Goal: Information Seeking & Learning: Learn about a topic

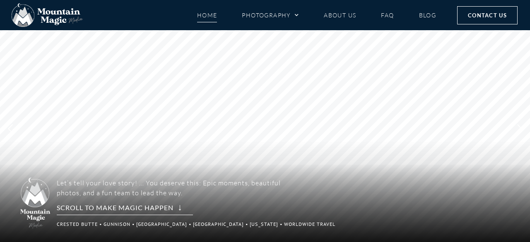
scroll to position [23, 0]
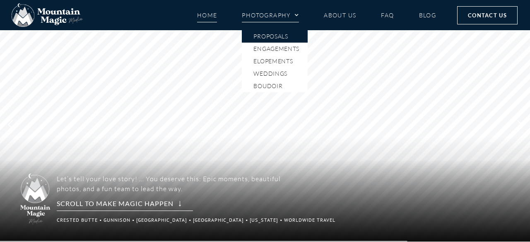
click at [281, 33] on link "Proposals" at bounding box center [275, 36] width 66 height 12
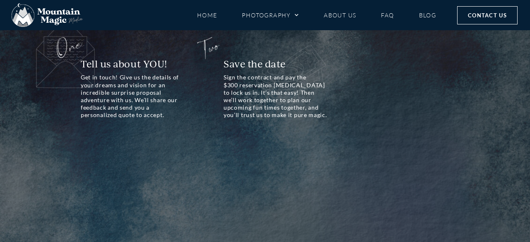
scroll to position [588, 0]
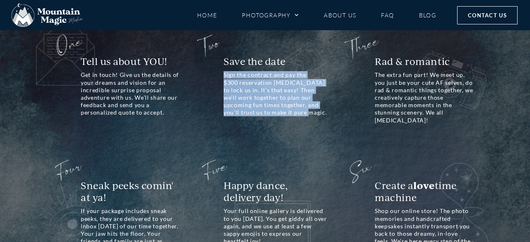
drag, startPoint x: 223, startPoint y: 77, endPoint x: 320, endPoint y: 113, distance: 103.7
click at [320, 113] on p "Sign the contract and pay the $300 reservation retainer to lock us in. It’s tha…" at bounding box center [276, 93] width 104 height 45
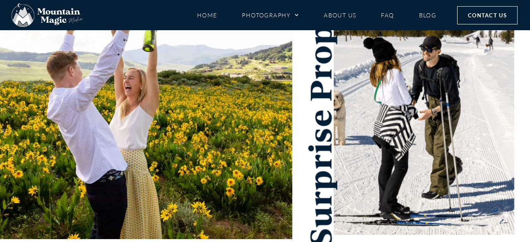
scroll to position [0, 0]
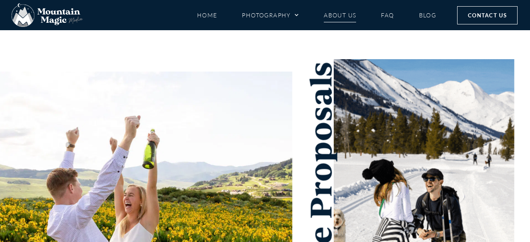
click at [335, 16] on link "About Us" at bounding box center [340, 15] width 32 height 14
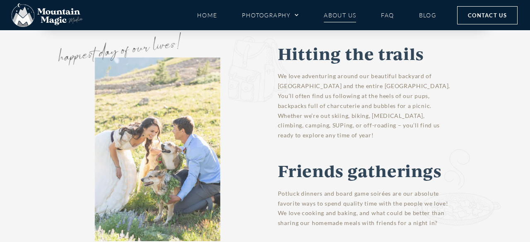
scroll to position [530, 0]
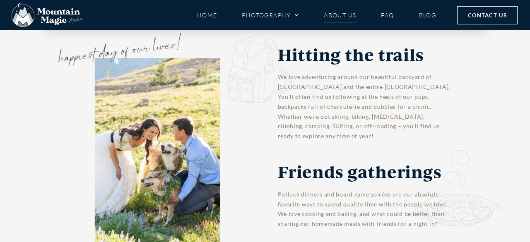
drag, startPoint x: 303, startPoint y: 83, endPoint x: 355, endPoint y: 106, distance: 56.4
click at [355, 106] on p "We love adventuring around our beautiful backyard of Crested Butte and the enti…" at bounding box center [365, 106] width 174 height 69
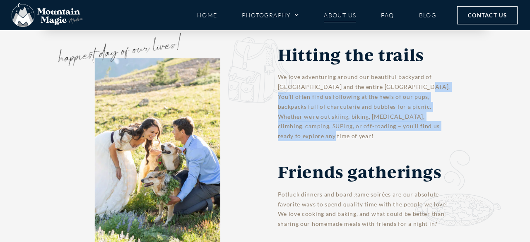
drag, startPoint x: 408, startPoint y: 91, endPoint x: 435, endPoint y: 128, distance: 46.0
click at [435, 128] on p "We love adventuring around our beautiful backyard of Crested Butte and the enti…" at bounding box center [365, 106] width 174 height 69
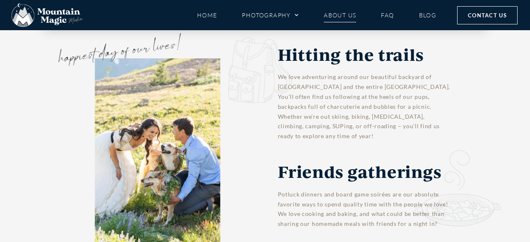
click at [449, 130] on p "We love adventuring around our beautiful backyard of Crested Butte and the enti…" at bounding box center [365, 106] width 174 height 69
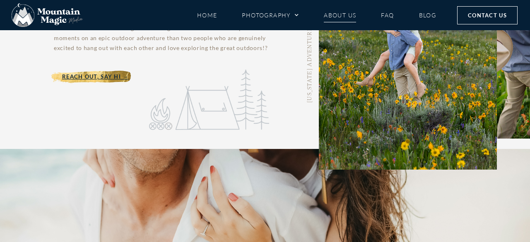
scroll to position [0, 0]
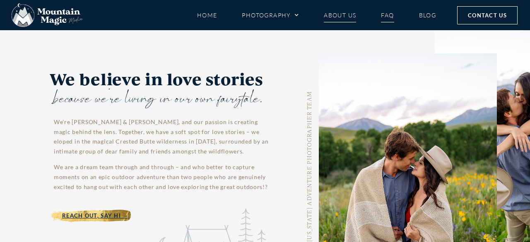
click at [391, 15] on link "FAQ" at bounding box center [387, 15] width 13 height 14
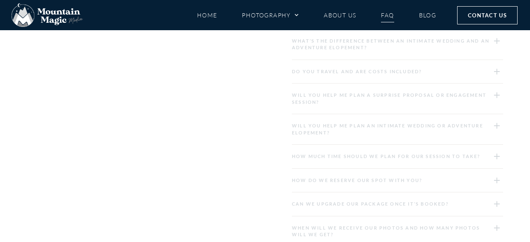
scroll to position [1046, 0]
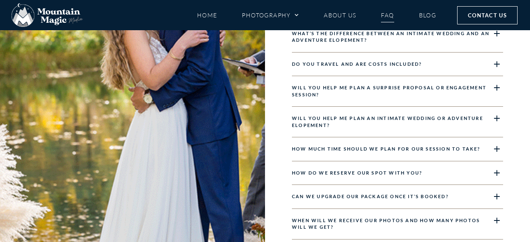
click at [467, 65] on div "Do you travel and are costs included?" at bounding box center [397, 65] width 211 height 24
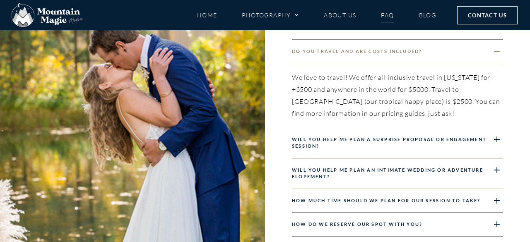
scroll to position [981, 0]
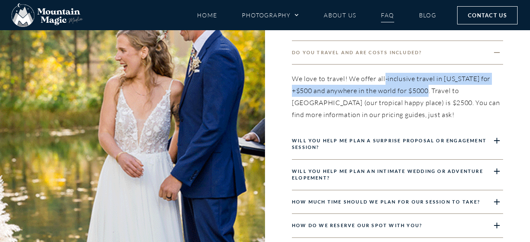
drag, startPoint x: 384, startPoint y: 80, endPoint x: 431, endPoint y: 92, distance: 48.3
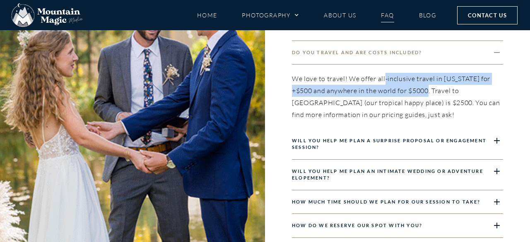
click at [431, 92] on div "We love to travel! We offer all-inclusive travel in Colorado for +$500 and anyw…" at bounding box center [397, 97] width 211 height 64
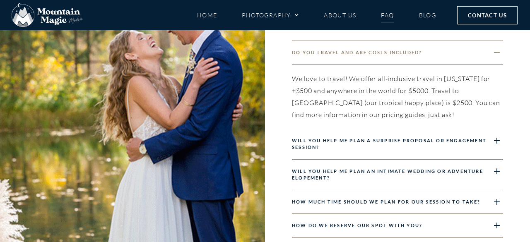
click at [436, 100] on div "We love to travel! We offer all-inclusive travel in Colorado for +$500 and anyw…" at bounding box center [397, 97] width 211 height 64
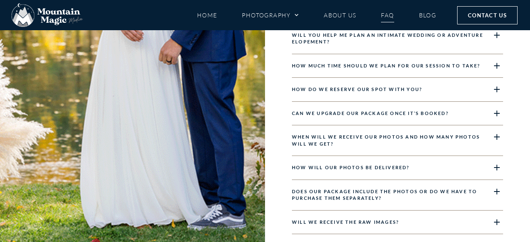
scroll to position [1118, 0]
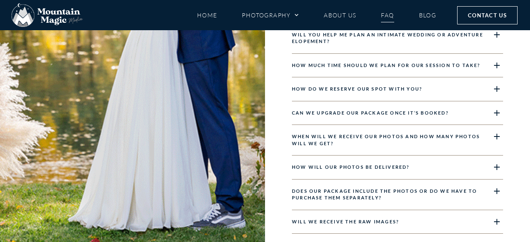
click at [444, 113] on link "Can we upgrade our package once it’s booked?" at bounding box center [370, 112] width 157 height 5
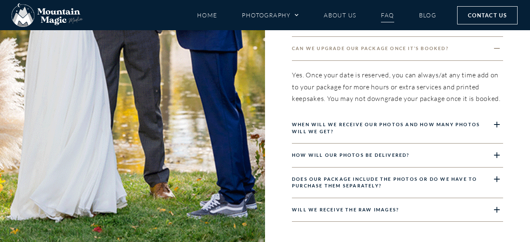
click at [440, 50] on link "Can we upgrade our package once it’s booked?" at bounding box center [370, 48] width 157 height 5
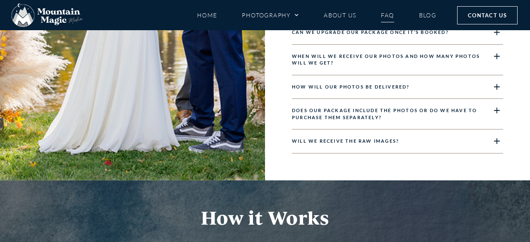
scroll to position [1136, 0]
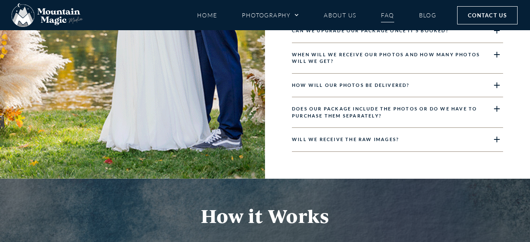
click at [434, 115] on div "Does our package include the photos or do we have to purchase them separately?" at bounding box center [397, 112] width 211 height 31
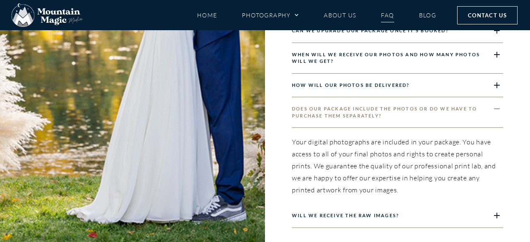
click at [433, 112] on div "Does our package include the photos or do we have to purchase them separately?" at bounding box center [397, 112] width 211 height 31
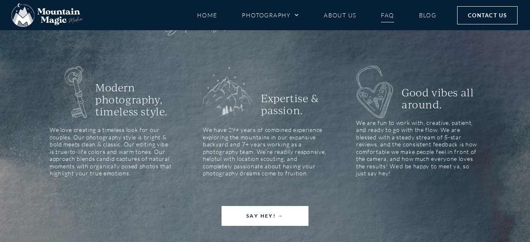
scroll to position [518, 0]
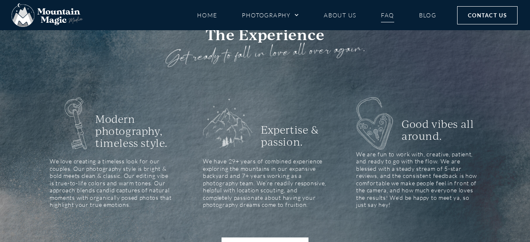
click at [266, 146] on h2 "Expertise & passion." at bounding box center [292, 136] width 62 height 24
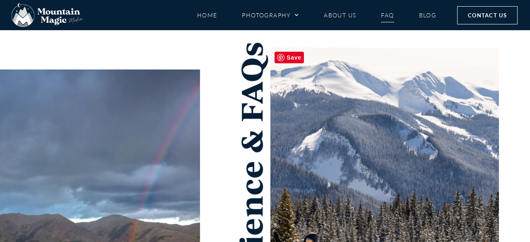
scroll to position [0, 0]
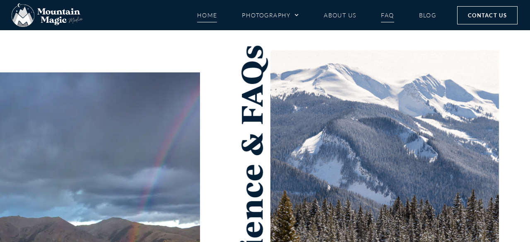
click at [209, 13] on link "Home" at bounding box center [207, 15] width 20 height 14
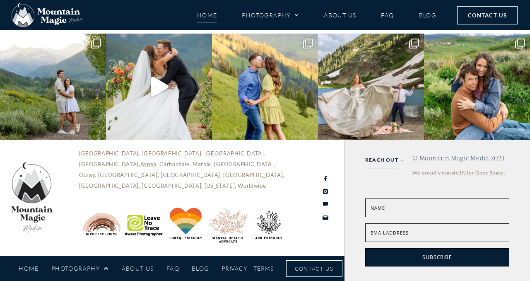
scroll to position [3380, 0]
